Goal: Transaction & Acquisition: Purchase product/service

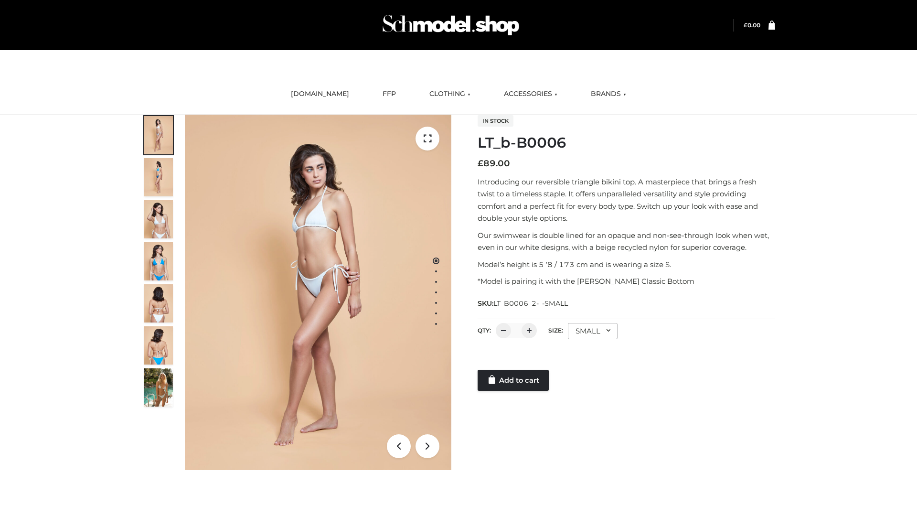
click at [514, 380] on link "Add to cart" at bounding box center [512, 380] width 71 height 21
